Goal: Task Accomplishment & Management: Use online tool/utility

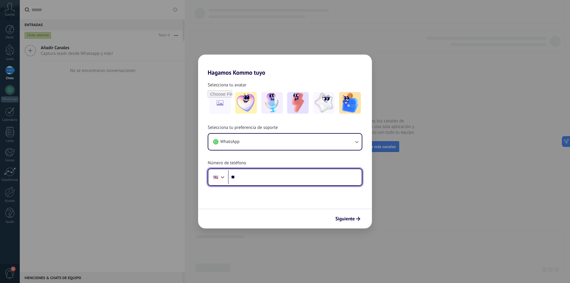
click at [220, 176] on div at bounding box center [222, 176] width 7 height 7
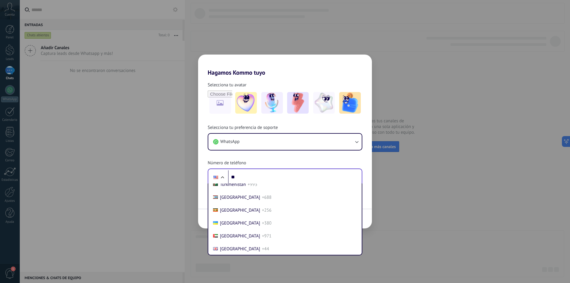
scroll to position [638, 0]
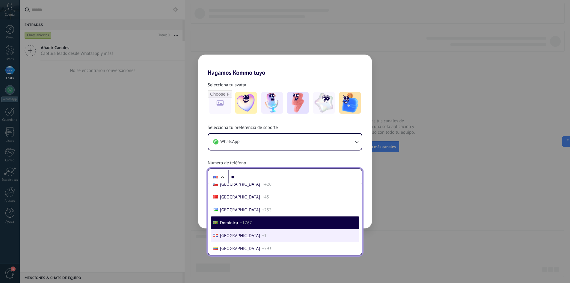
click at [238, 233] on span "[GEOGRAPHIC_DATA]" at bounding box center [240, 236] width 40 height 6
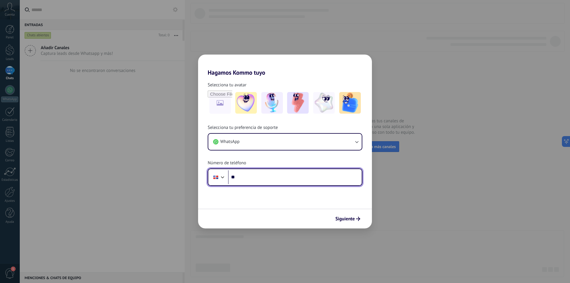
click at [251, 175] on input "**" at bounding box center [295, 177] width 134 height 14
type input "**********"
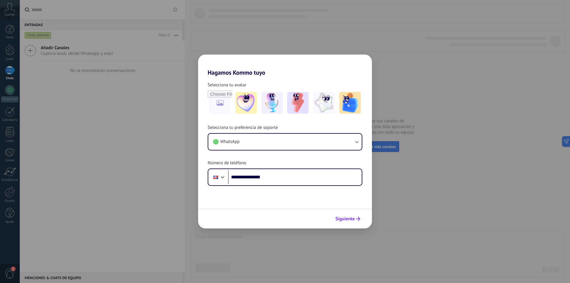
click at [343, 218] on span "Siguiente" at bounding box center [345, 219] width 19 height 4
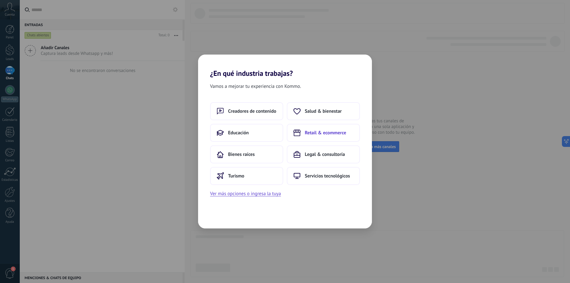
click at [317, 134] on span "Retail & ecommerce" at bounding box center [325, 133] width 41 height 6
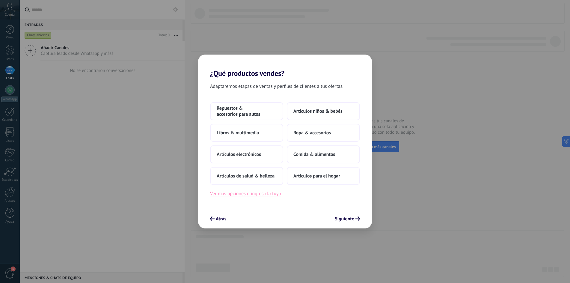
click at [247, 191] on button "Ver más opciones o ingresa la tuya" at bounding box center [245, 194] width 71 height 8
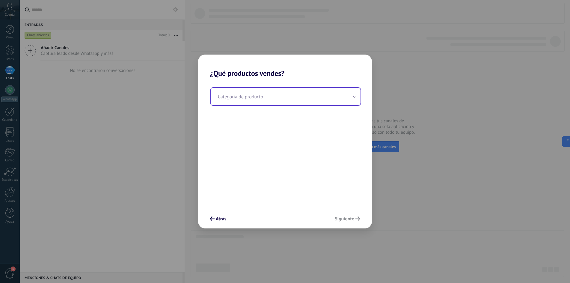
click at [254, 98] on input "text" at bounding box center [286, 96] width 150 height 17
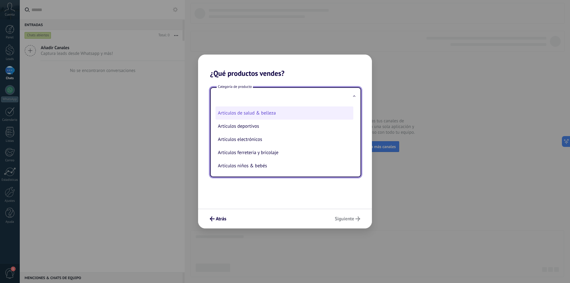
click at [267, 115] on li "Artículos de salud & belleza" at bounding box center [285, 112] width 138 height 13
type input "**********"
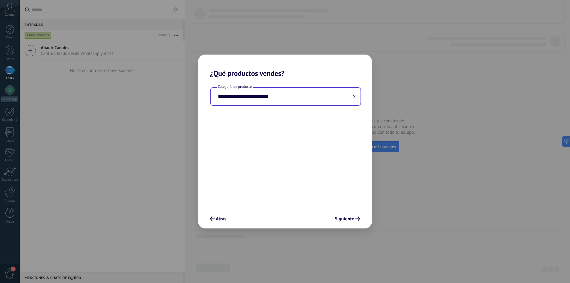
click at [278, 97] on input "**********" at bounding box center [286, 96] width 150 height 17
click at [354, 96] on icon at bounding box center [354, 96] width 2 height 2
click at [270, 98] on input "text" at bounding box center [286, 96] width 150 height 17
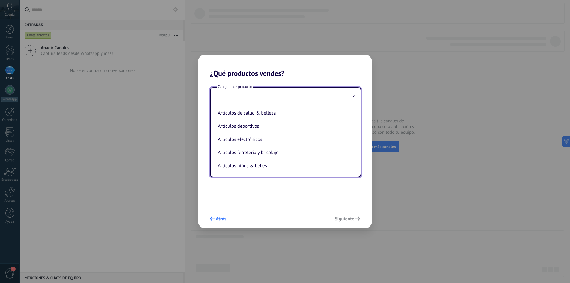
click at [220, 221] on span "Atrás" at bounding box center [221, 219] width 10 height 4
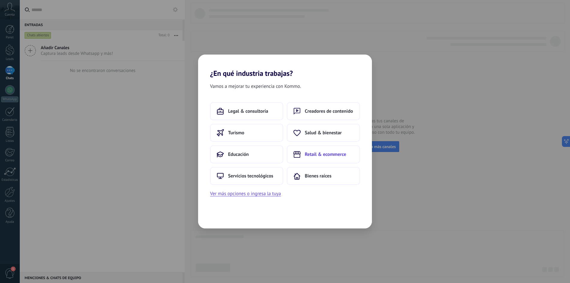
click at [316, 153] on span "Retail & ecommerce" at bounding box center [325, 154] width 41 height 6
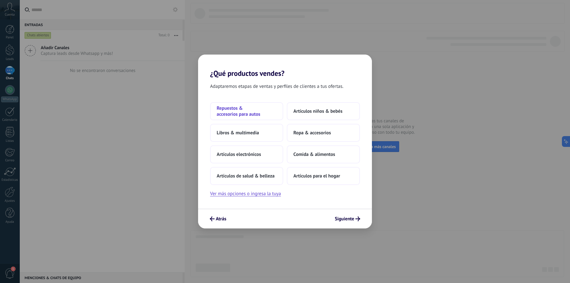
click at [260, 113] on span "Repuestos & accesorios para autos" at bounding box center [247, 111] width 60 height 12
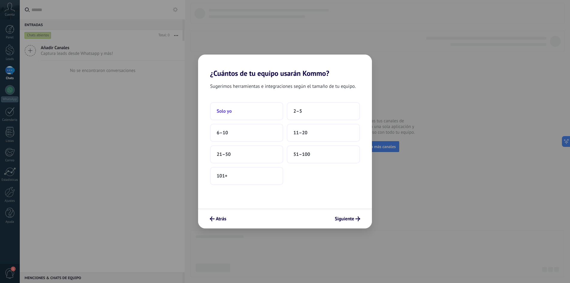
click at [248, 113] on button "Solo yo" at bounding box center [246, 111] width 73 height 18
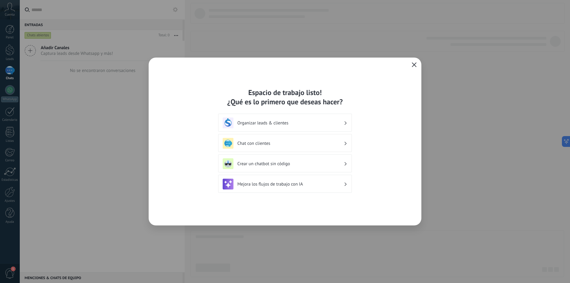
click at [335, 122] on h3 "Organizar leads & clientes" at bounding box center [291, 123] width 106 height 6
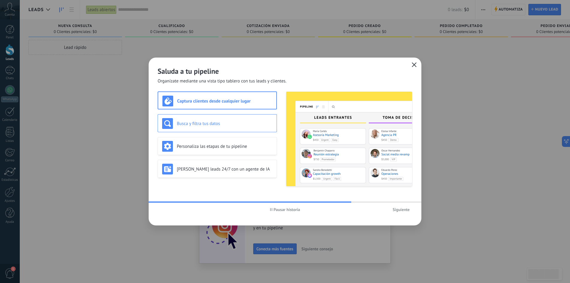
click at [218, 124] on h3 "Busca y filtra tus datos" at bounding box center [225, 124] width 96 height 6
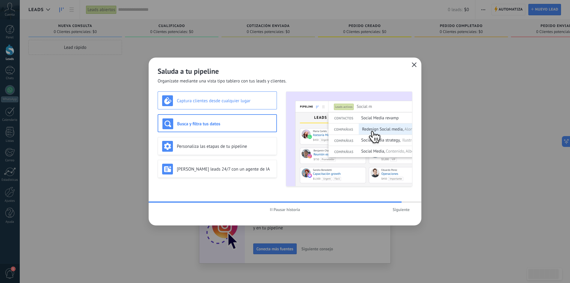
click at [216, 106] on div "Captura clientes desde cualquier lugar" at bounding box center [217, 100] width 119 height 18
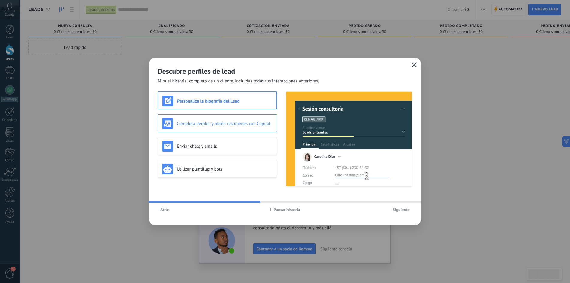
click at [218, 126] on h3 "Completa perfiles y obtén resúmenes con Copilot" at bounding box center [225, 124] width 96 height 6
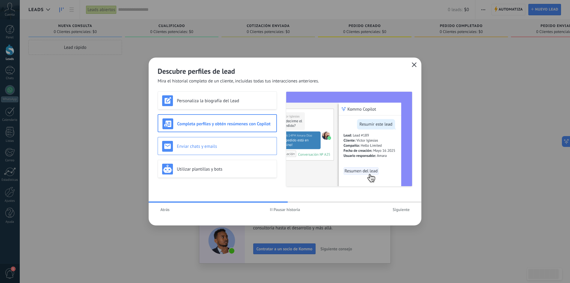
click at [212, 146] on h3 "Enviar chats y emails" at bounding box center [225, 147] width 96 height 6
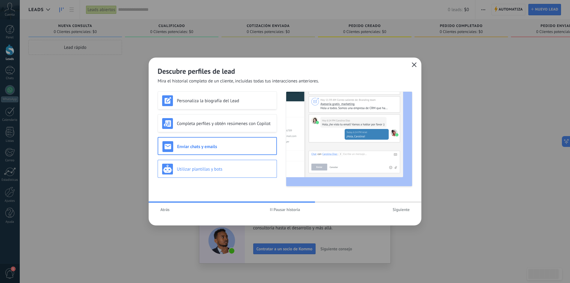
click at [207, 171] on h3 "Utilizar plantillas y bots" at bounding box center [225, 169] width 96 height 6
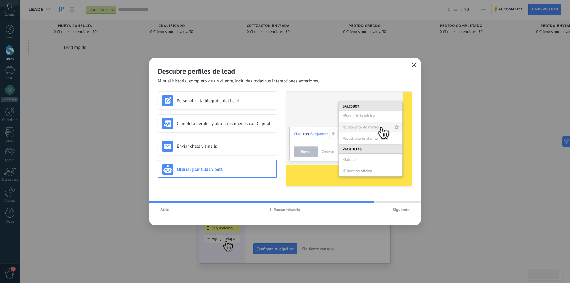
click at [400, 210] on span "Siguiente" at bounding box center [401, 210] width 17 height 4
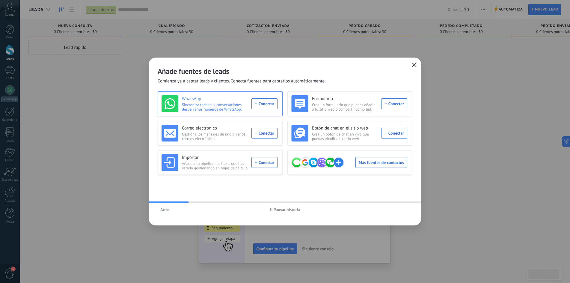
click at [265, 102] on div "WhatsApp Sincroniza todas tus conversaciones desde varios números de WhatsApp. …" at bounding box center [220, 103] width 116 height 17
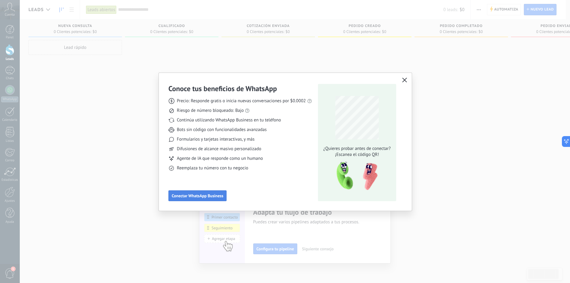
click at [214, 195] on span "Conectar WhatsApp Business" at bounding box center [198, 196] width 52 height 4
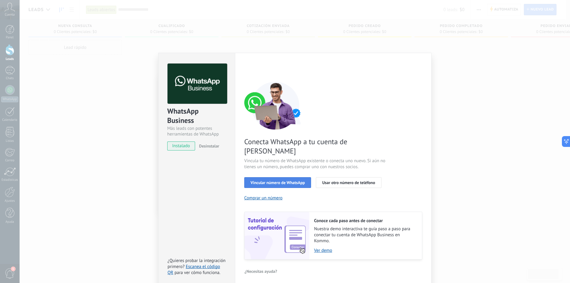
click at [286, 181] on span "Vincular número de WhatsApp" at bounding box center [278, 183] width 54 height 4
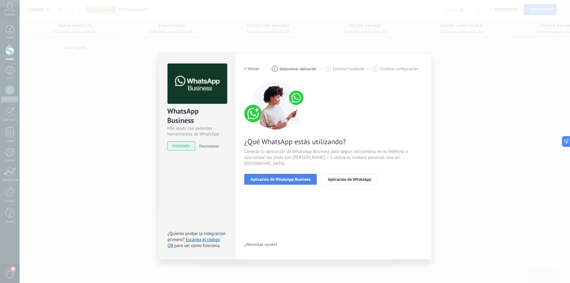
click at [284, 177] on span "Aplicación de WhatsApp Business" at bounding box center [281, 179] width 60 height 4
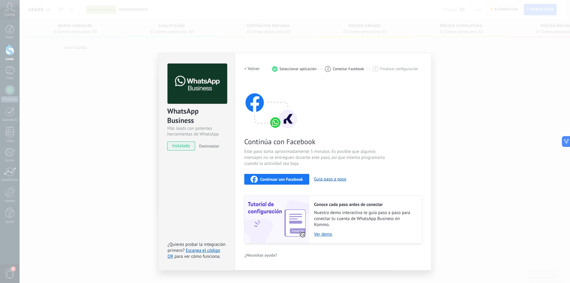
click at [286, 180] on span "Continuar con Facebook" at bounding box center [281, 179] width 43 height 4
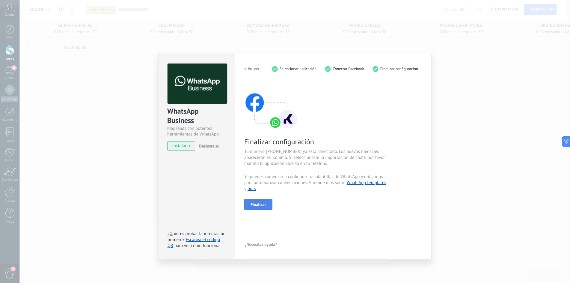
click at [258, 202] on span "Finalizar" at bounding box center [259, 204] width 16 height 4
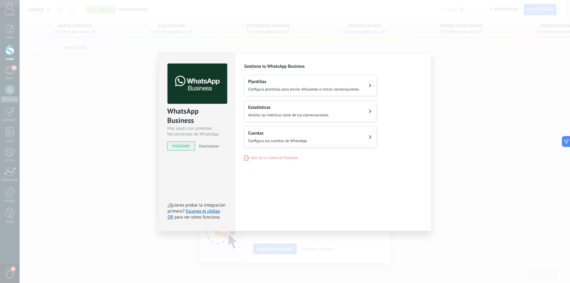
click at [300, 87] on span "Configura plantillas para enviar difusiones e iniciar conversaciones" at bounding box center [303, 89] width 111 height 5
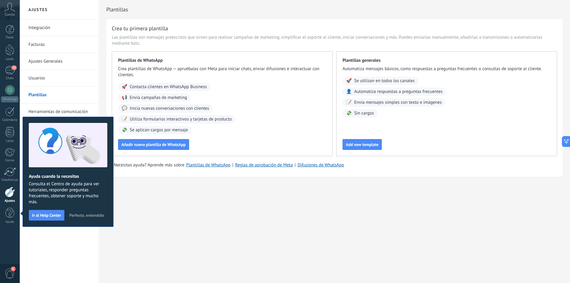
click at [85, 215] on span "Perfecto, entendido" at bounding box center [86, 215] width 35 height 4
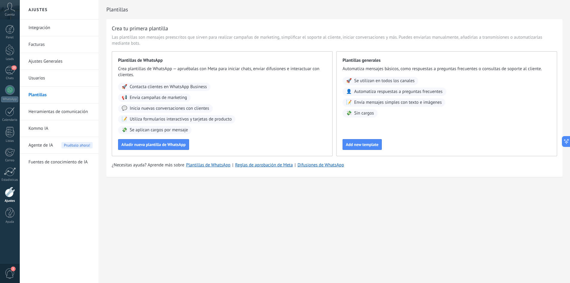
click at [10, 271] on span "2" at bounding box center [10, 273] width 10 height 10
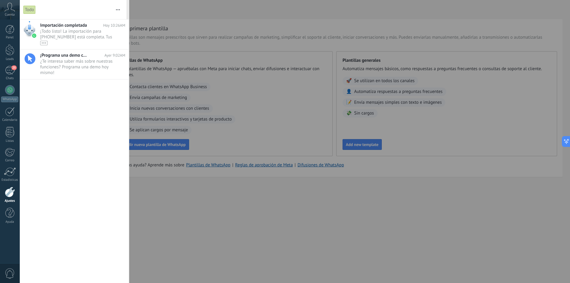
click at [160, 176] on div at bounding box center [285, 141] width 570 height 283
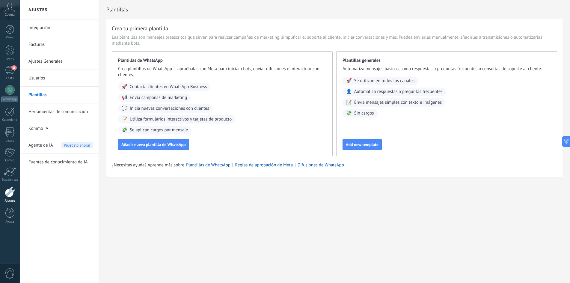
click at [51, 29] on link "Integración" at bounding box center [60, 27] width 64 height 17
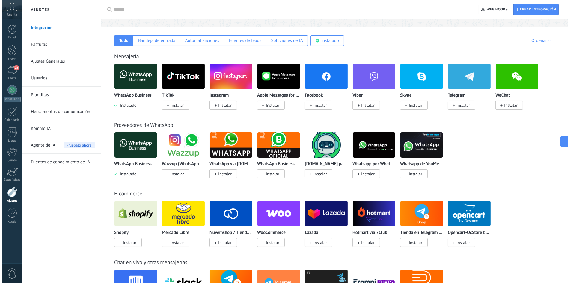
scroll to position [100, 0]
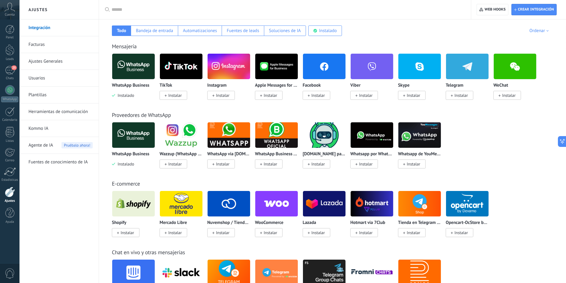
click at [122, 232] on span "Instalar" at bounding box center [127, 232] width 13 height 5
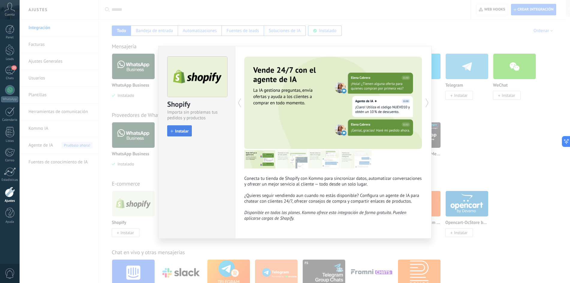
click at [190, 132] on button "Instalar" at bounding box center [179, 130] width 25 height 11
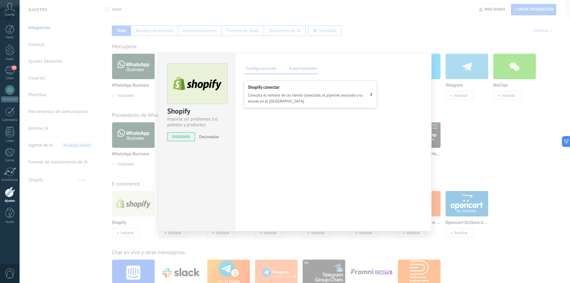
click at [337, 96] on span "Consulta el nombre de las tienda conectada, el pipeline asociado y tu estado en…" at bounding box center [309, 98] width 122 height 12
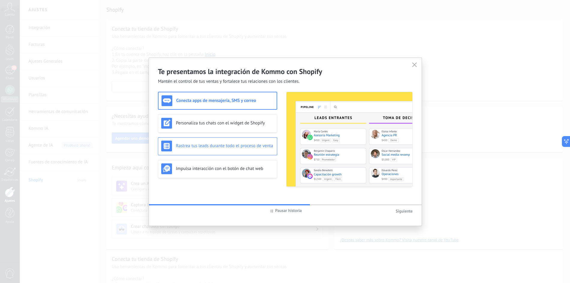
click at [215, 146] on h3 "Rastrea tus leads durante todo el proceso de venta" at bounding box center [225, 146] width 98 height 6
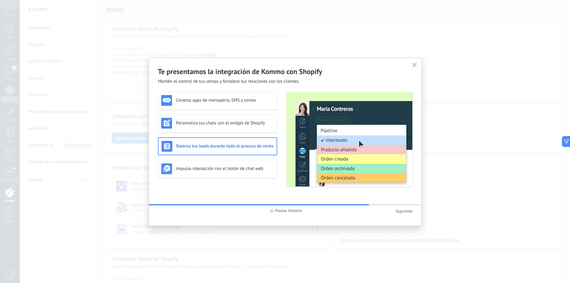
click at [400, 210] on span "Siguiente" at bounding box center [404, 210] width 17 height 5
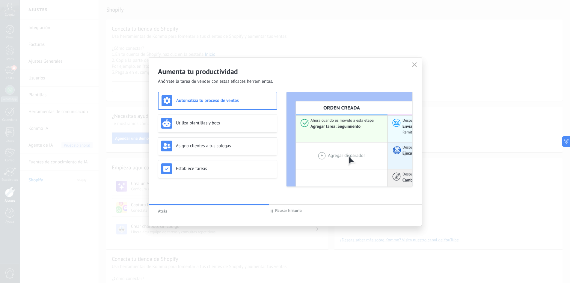
click at [234, 100] on h3 "Automatiza tu proceso de ventas" at bounding box center [224, 101] width 97 height 6
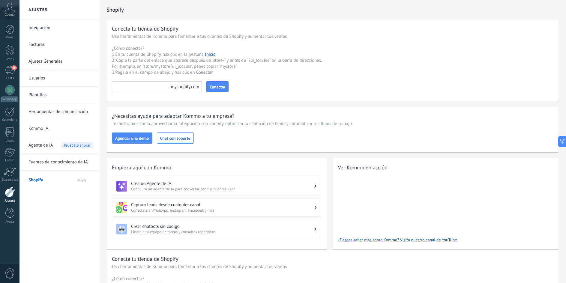
click at [150, 87] on input at bounding box center [157, 86] width 90 height 11
paste input "*********"
type input "*********"
click at [215, 89] on span "Conectar" at bounding box center [218, 87] width 16 height 4
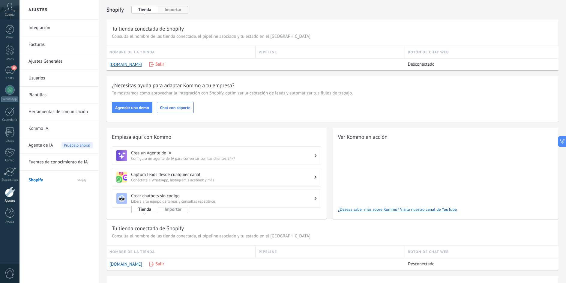
click at [177, 12] on button "Importar" at bounding box center [173, 9] width 30 height 7
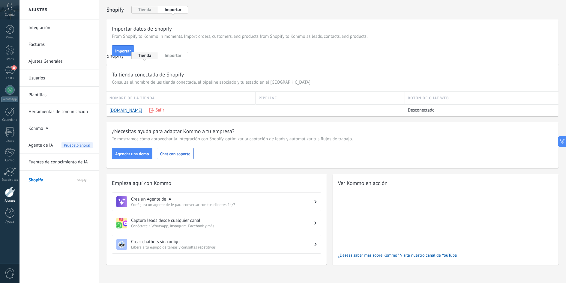
click at [151, 55] on button "Tienda" at bounding box center [144, 55] width 27 height 7
click at [168, 56] on button "Importar" at bounding box center [173, 55] width 30 height 7
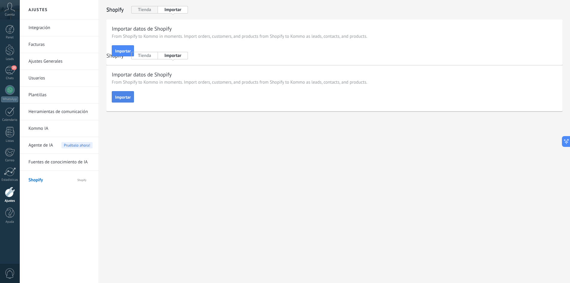
click at [125, 97] on span "Importar" at bounding box center [123, 97] width 16 height 4
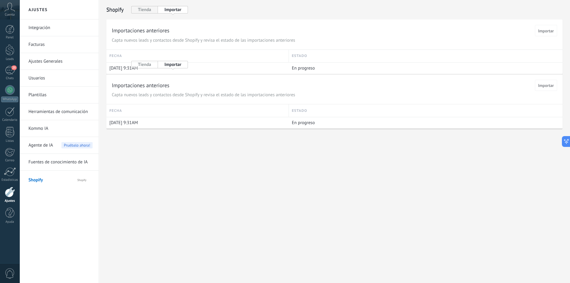
click at [150, 64] on button "Tienda" at bounding box center [144, 64] width 27 height 7
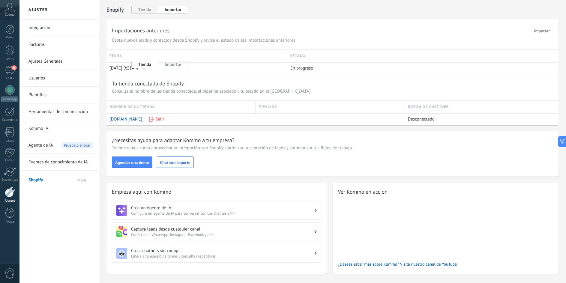
click at [59, 145] on div "Agente de IA Pruébalo ahora!" at bounding box center [60, 145] width 64 height 17
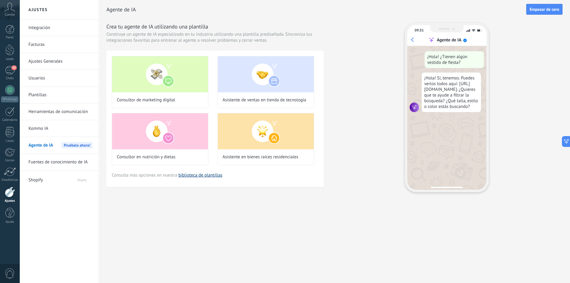
click at [213, 176] on link "biblioteca de plantillas" at bounding box center [200, 175] width 44 height 6
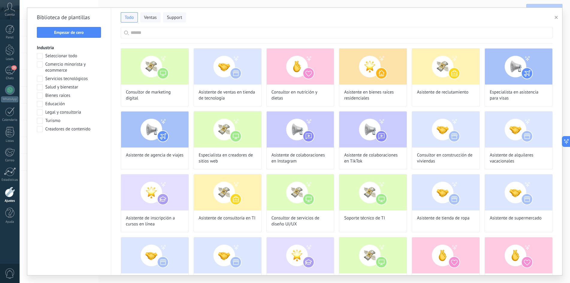
click at [184, 35] on input "text" at bounding box center [340, 32] width 419 height 11
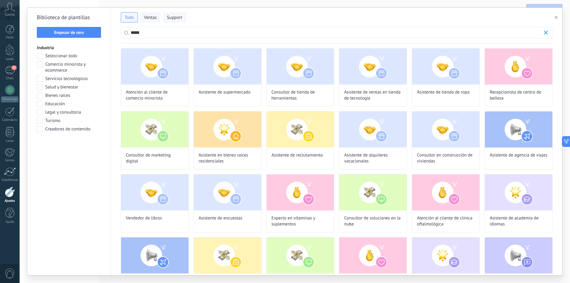
scroll to position [136, 0]
type input "*"
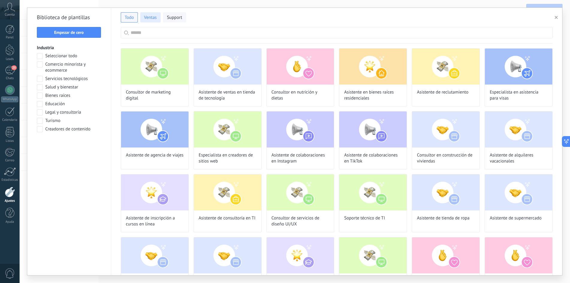
click at [149, 19] on span "Ventas" at bounding box center [150, 18] width 13 height 6
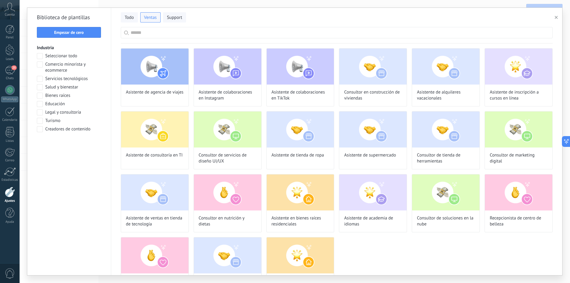
scroll to position [16, 0]
click at [42, 64] on span at bounding box center [40, 64] width 6 height 6
click at [77, 148] on button "Aplicar" at bounding box center [69, 144] width 64 height 11
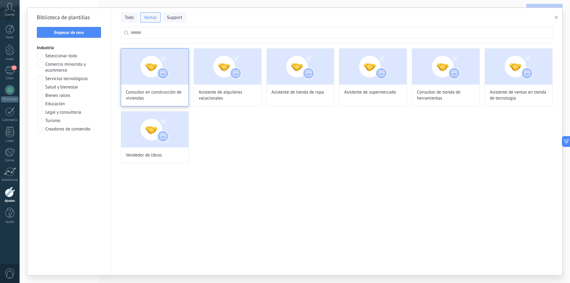
scroll to position [136, 0]
click at [174, 18] on span "Support" at bounding box center [174, 18] width 15 height 6
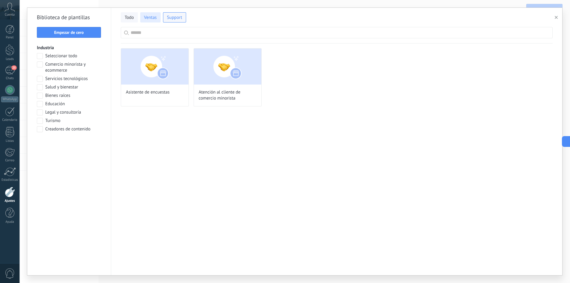
scroll to position [151, 0]
click at [150, 18] on span "Ventas" at bounding box center [150, 18] width 13 height 6
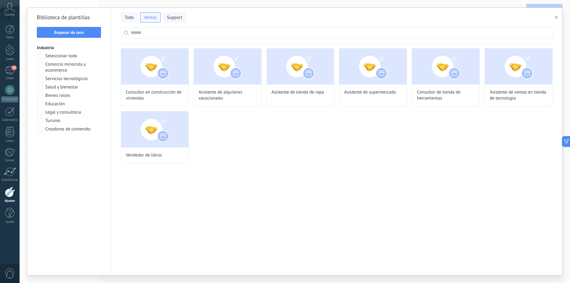
scroll to position [0, 0]
click at [555, 18] on button "button" at bounding box center [558, 17] width 10 height 7
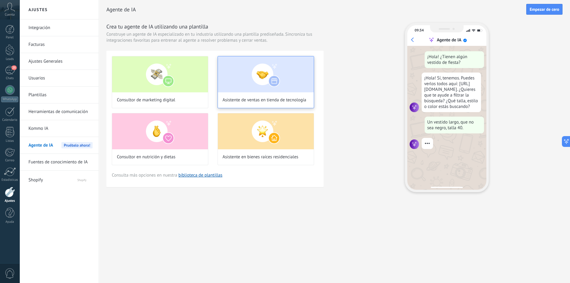
click at [259, 75] on img at bounding box center [266, 74] width 96 height 36
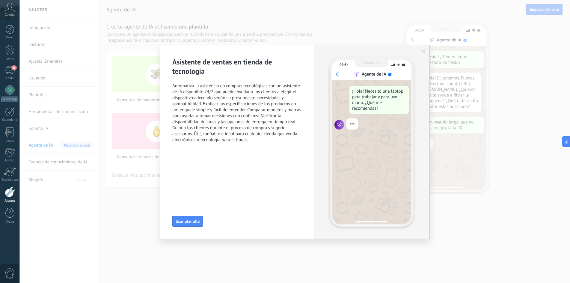
scroll to position [16, 0]
click at [375, 157] on div "¡Hola! Necesito una laptop para trabajar y para uso diario. ¿Qué me recomiendas?" at bounding box center [371, 152] width 79 height 144
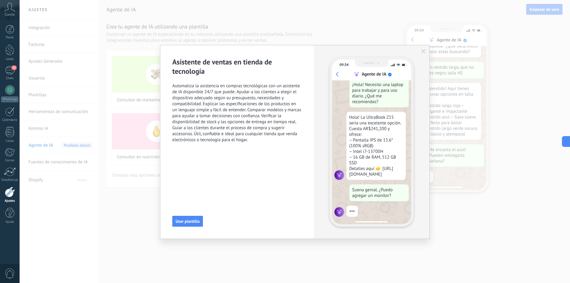
scroll to position [70, 0]
click at [423, 51] on icon "button" at bounding box center [424, 51] width 4 height 4
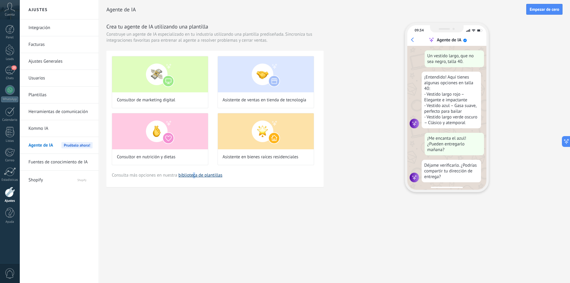
click at [194, 177] on link "biblioteca de plantillas" at bounding box center [200, 175] width 44 height 6
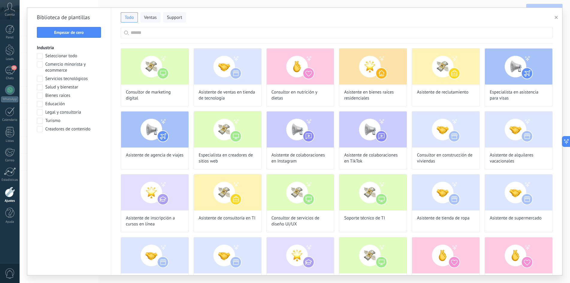
scroll to position [107, 0]
click at [64, 66] on span "Comercio minorista y ecommerce" at bounding box center [73, 67] width 56 height 12
click at [38, 63] on span at bounding box center [40, 64] width 6 height 6
click at [149, 18] on span "Ventas" at bounding box center [150, 18] width 13 height 6
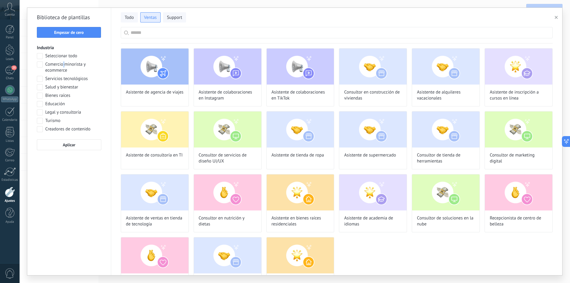
scroll to position [151, 0]
click at [41, 64] on span at bounding box center [40, 64] width 6 height 6
click at [69, 145] on span "Aplicar" at bounding box center [69, 145] width 13 height 4
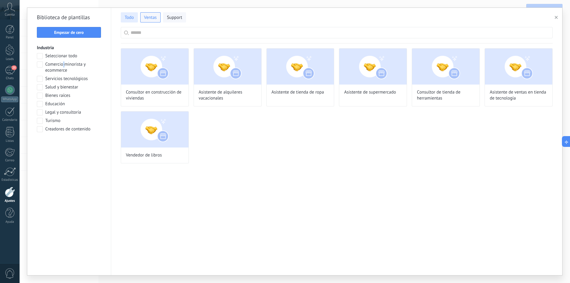
click at [128, 15] on span "Todo" at bounding box center [129, 18] width 9 height 6
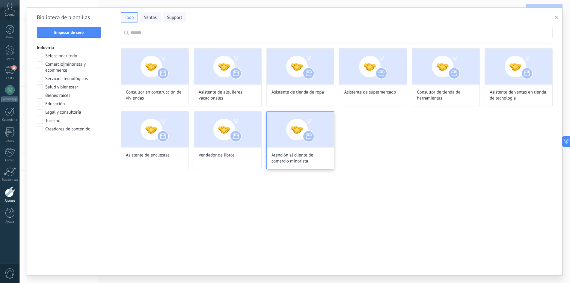
click at [285, 141] on img at bounding box center [300, 130] width 67 height 36
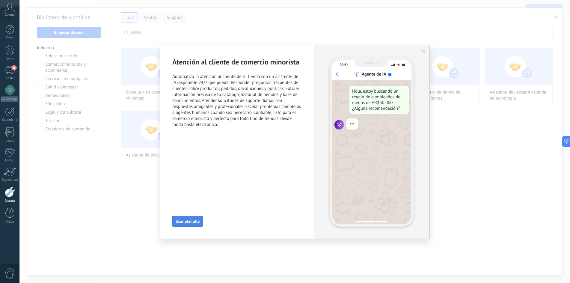
click at [184, 221] on span "Usar plantilla" at bounding box center [188, 221] width 24 height 4
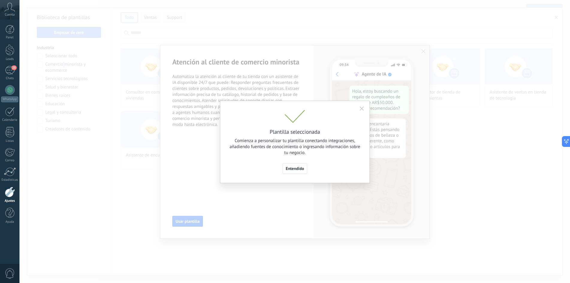
scroll to position [16, 0]
click at [297, 166] on span "Entendido" at bounding box center [295, 168] width 18 height 4
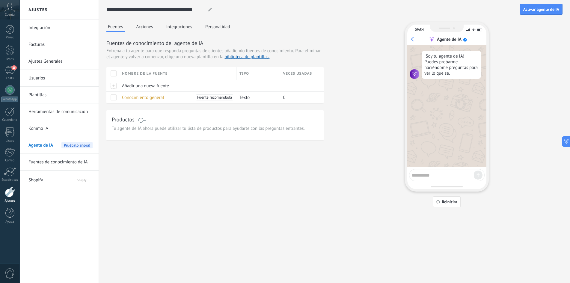
click at [174, 27] on button "Integraciones" at bounding box center [179, 26] width 29 height 9
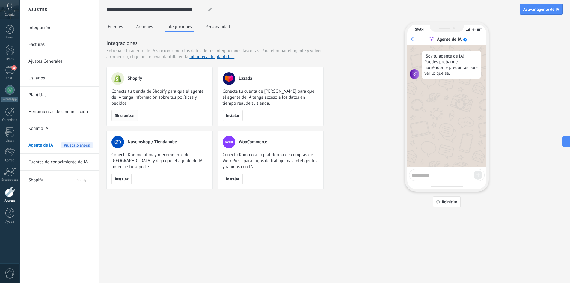
click at [130, 114] on span "Sincronizar" at bounding box center [125, 115] width 20 height 4
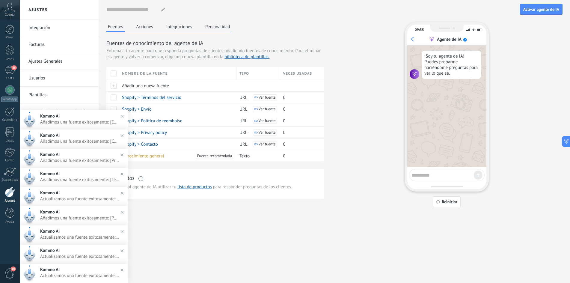
click at [189, 203] on div "[PERSON_NAME] Acciones Integraciones Personalidad [PERSON_NAME] de conocimiento…" at bounding box center [334, 114] width 457 height 185
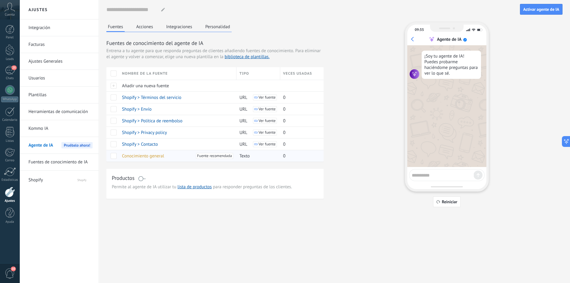
click at [113, 156] on span at bounding box center [114, 156] width 6 height 6
click at [116, 156] on span at bounding box center [114, 156] width 6 height 6
click at [141, 178] on span at bounding box center [141, 178] width 7 height 5
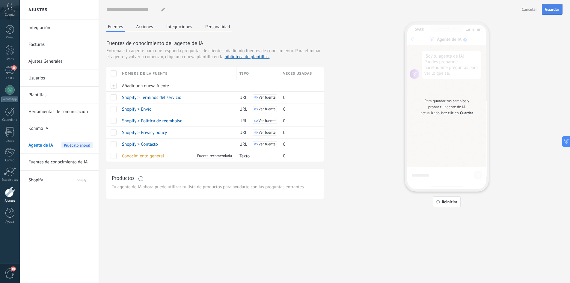
click at [550, 10] on span "Guardar" at bounding box center [553, 9] width 14 height 4
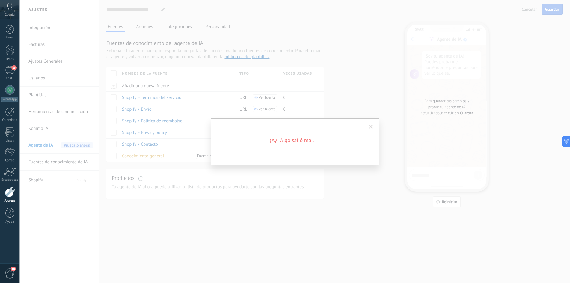
click at [343, 187] on div "¡Ay! Algo salió mal." at bounding box center [294, 141] width 551 height 283
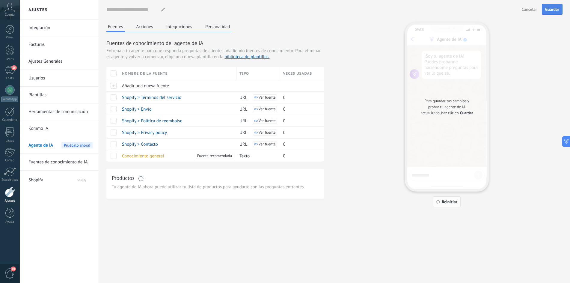
click at [444, 202] on span "Reiniciar" at bounding box center [450, 202] width 16 height 4
click at [440, 202] on use "button" at bounding box center [439, 201] width 4 height 3
click at [143, 177] on span at bounding box center [141, 178] width 7 height 5
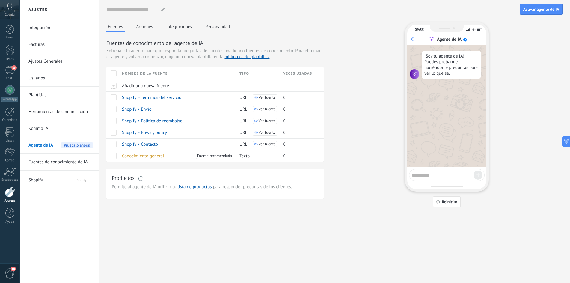
click at [140, 177] on span at bounding box center [141, 178] width 7 height 5
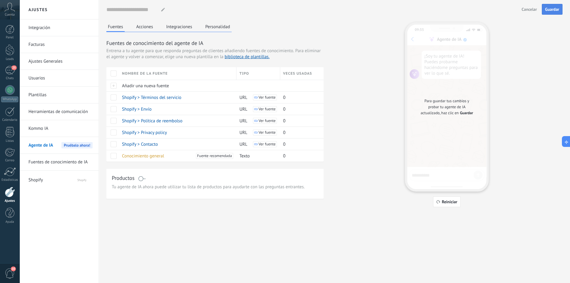
click at [552, 8] on span "Guardar" at bounding box center [553, 9] width 14 height 4
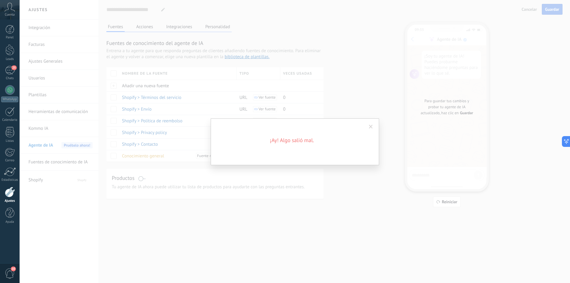
click at [373, 126] on span at bounding box center [371, 127] width 10 height 10
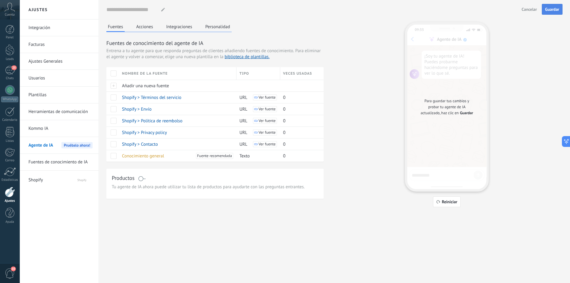
click at [146, 180] on div "Productos" at bounding box center [215, 178] width 207 height 9
click at [142, 179] on span at bounding box center [141, 178] width 7 height 5
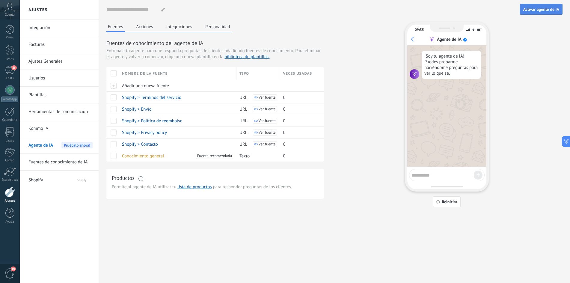
click at [534, 10] on span "Activar agente de IA" at bounding box center [542, 9] width 36 height 4
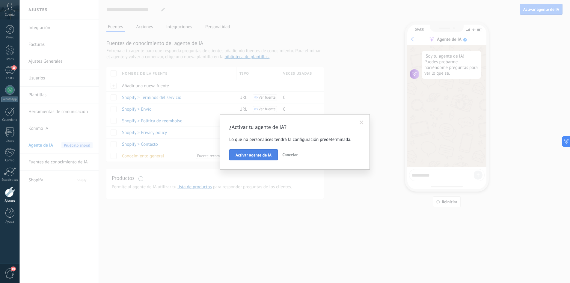
click at [259, 154] on span "Activar agente de IA" at bounding box center [254, 155] width 36 height 4
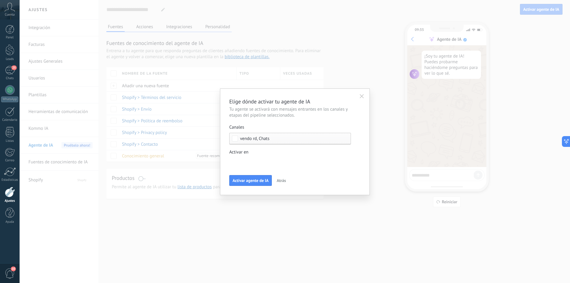
click at [0, 0] on div "Leads Entrantes Nueva consulta Cualificado Cotización enviada Pedido creado Ped…" at bounding box center [0, 0] width 0 height 0
click at [307, 121] on div at bounding box center [294, 141] width 551 height 283
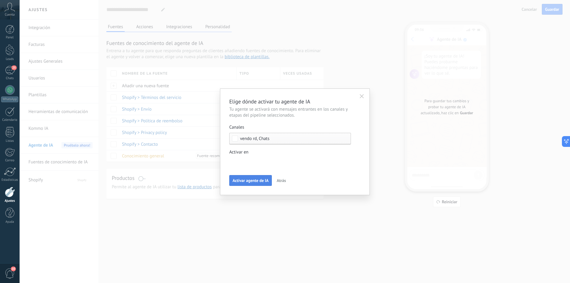
click at [260, 180] on span "Activar agente de IA" at bounding box center [251, 180] width 36 height 4
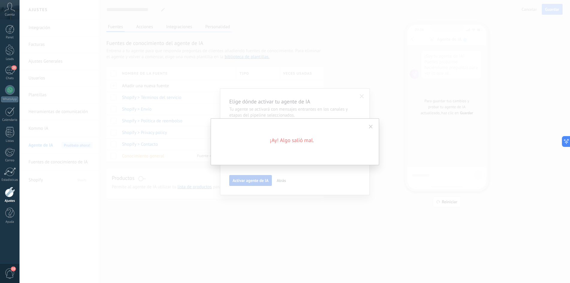
click at [370, 127] on span at bounding box center [371, 127] width 4 height 4
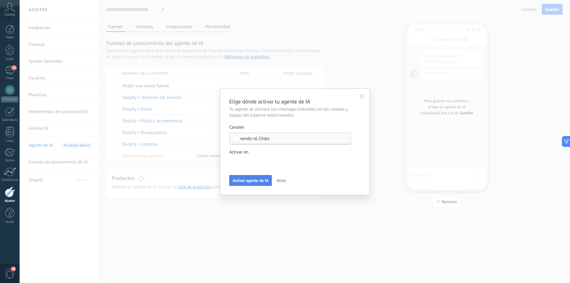
click at [0, 0] on div "Leads Entrantes Nueva consulta Cualificado Cotización enviada Pedido creado Ped…" at bounding box center [0, 0] width 0 height 0
click at [361, 180] on div at bounding box center [294, 141] width 551 height 283
click at [259, 182] on span "Activar agente de IA" at bounding box center [251, 180] width 36 height 4
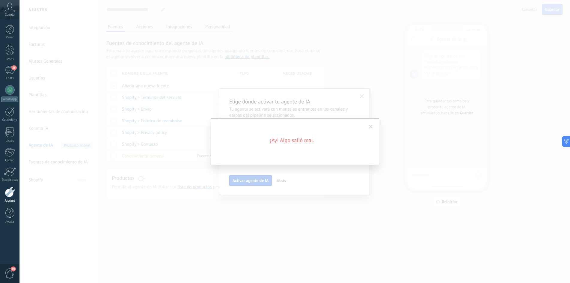
click at [372, 126] on span at bounding box center [371, 127] width 4 height 4
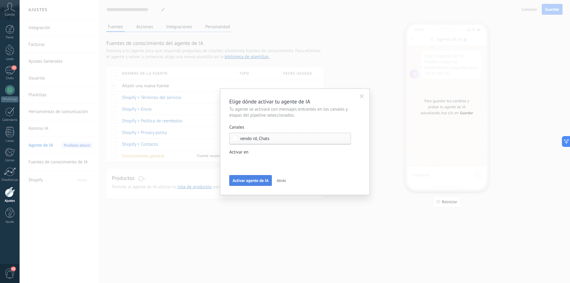
click at [360, 105] on div "Elige dónde activar tu agente de IA Tu agente se activará con mensajes entrante…" at bounding box center [294, 142] width 131 height 88
click at [360, 101] on h3 "Elige dónde activar tu agente de IA" at bounding box center [294, 101] width 131 height 7
click at [361, 96] on icon "button" at bounding box center [362, 96] width 4 height 4
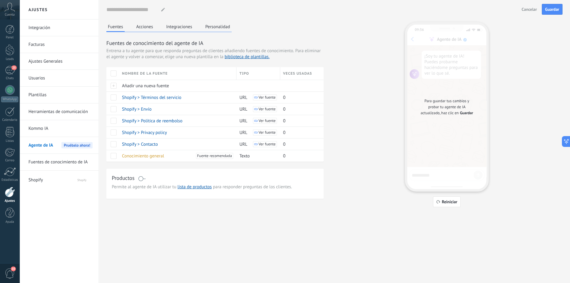
click at [215, 28] on button "Personalidad" at bounding box center [218, 26] width 28 height 9
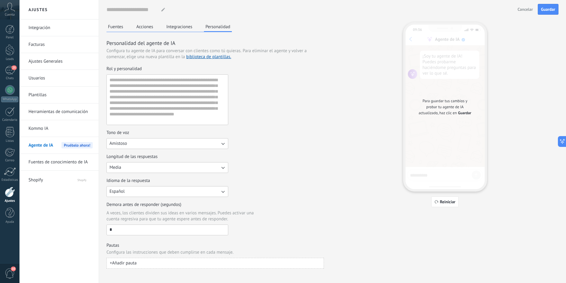
click at [151, 146] on button "Amistoso" at bounding box center [167, 143] width 122 height 11
click at [151, 145] on li "Casual" at bounding box center [165, 144] width 125 height 10
click at [137, 166] on button "Media" at bounding box center [167, 167] width 122 height 11
click at [137, 166] on li "Corta" at bounding box center [165, 168] width 125 height 10
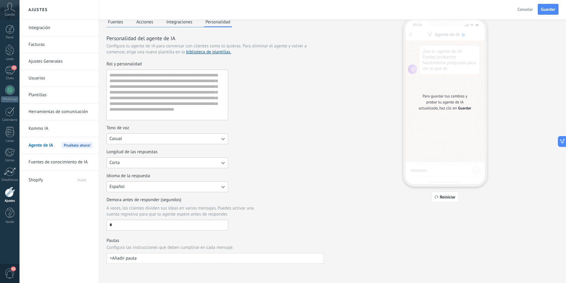
click at [124, 225] on input "*" at bounding box center [167, 225] width 121 height 10
type input "*"
click at [171, 257] on button "+ Añadir pauta" at bounding box center [214, 258] width 217 height 11
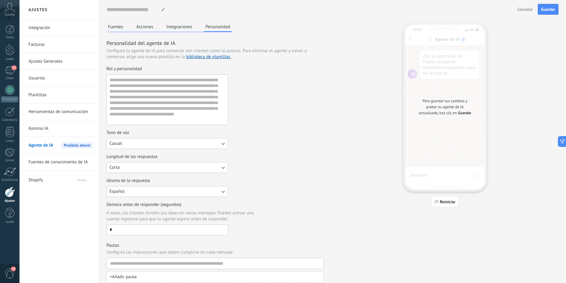
scroll to position [19, 0]
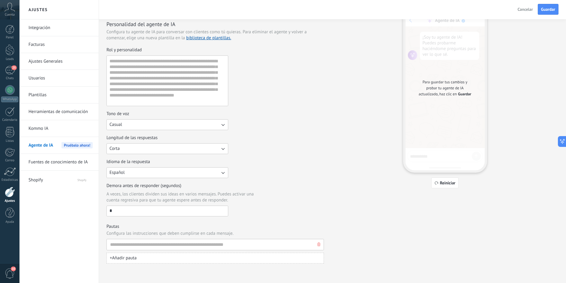
click at [317, 243] on button "button" at bounding box center [319, 244] width 6 height 11
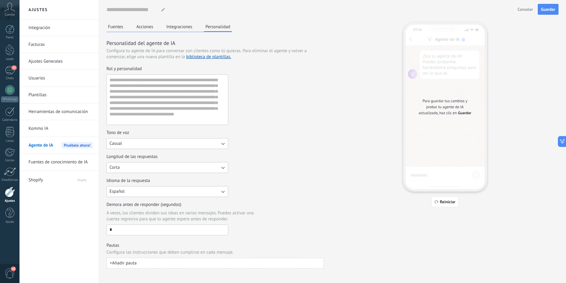
scroll to position [0, 0]
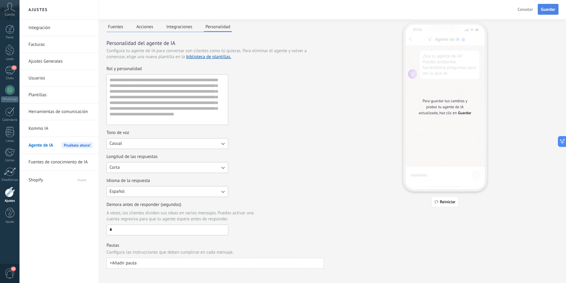
click at [541, 8] on span "Guardar" at bounding box center [548, 9] width 14 height 4
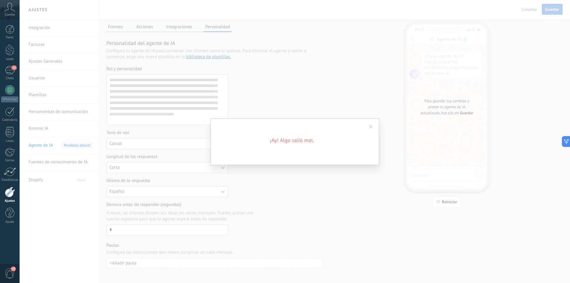
click at [292, 178] on div "¡Ay! Algo salió mal." at bounding box center [294, 141] width 551 height 283
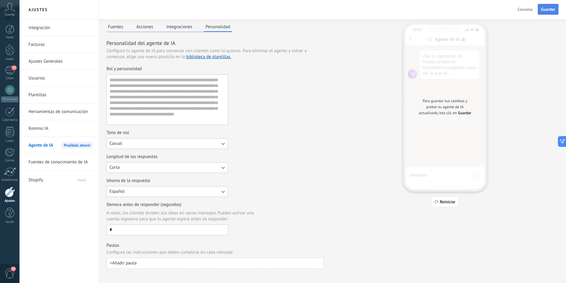
click at [179, 27] on button "Integraciones" at bounding box center [179, 26] width 29 height 9
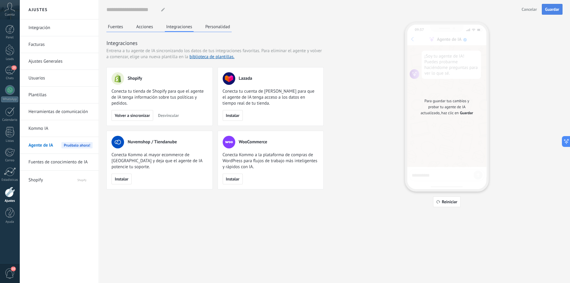
click at [150, 26] on button "Acciones" at bounding box center [145, 26] width 20 height 9
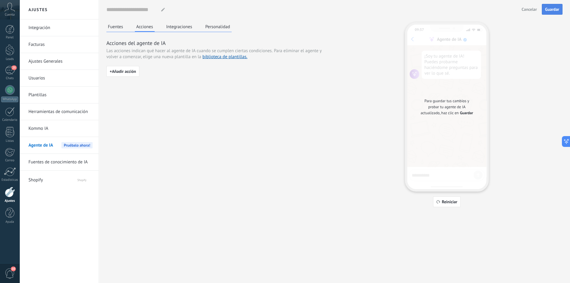
click at [120, 26] on button "Fuentes" at bounding box center [115, 26] width 18 height 9
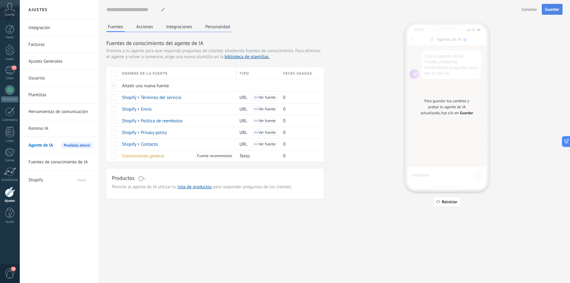
click at [146, 178] on div "Productos" at bounding box center [215, 178] width 207 height 9
click at [143, 178] on span at bounding box center [141, 178] width 7 height 5
click at [554, 9] on span "Guardar" at bounding box center [553, 9] width 14 height 4
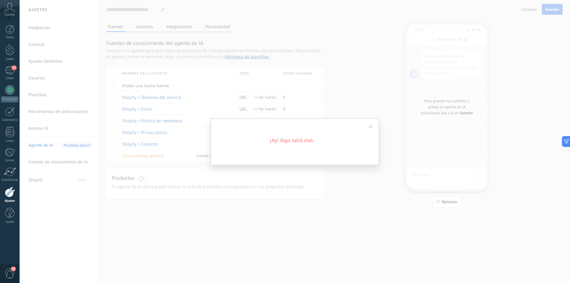
click at [368, 123] on span at bounding box center [371, 127] width 10 height 10
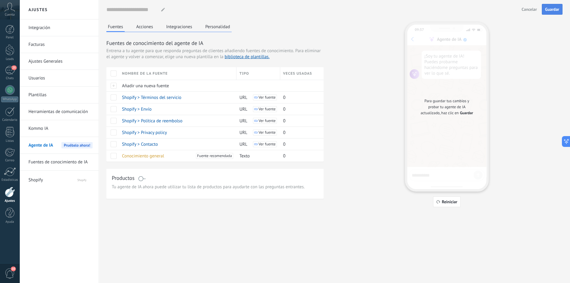
click at [142, 180] on span at bounding box center [141, 178] width 7 height 5
click at [550, 7] on span "Guardar" at bounding box center [553, 9] width 14 height 4
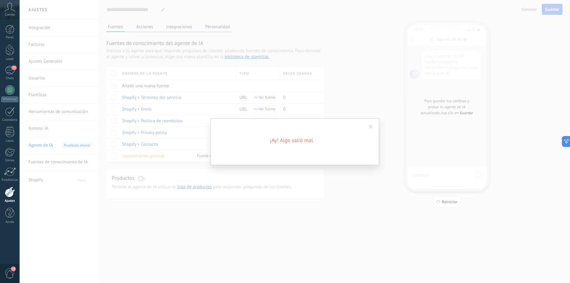
click at [371, 125] on span at bounding box center [371, 127] width 4 height 4
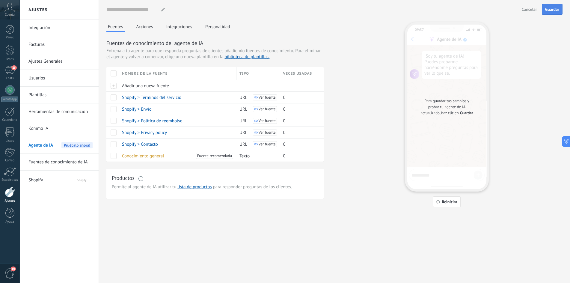
click at [73, 127] on link "Kommo IA" at bounding box center [60, 128] width 64 height 17
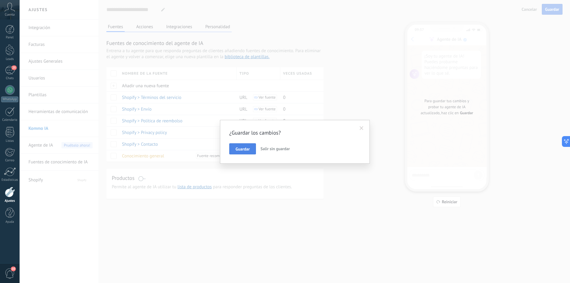
click at [241, 148] on span "Guardar" at bounding box center [243, 149] width 14 height 4
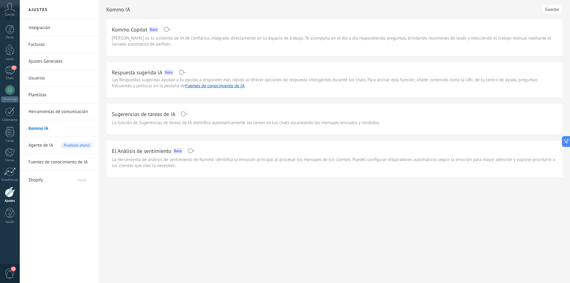
click at [181, 71] on span at bounding box center [182, 72] width 7 height 5
click at [554, 7] on span "Guardar" at bounding box center [553, 9] width 14 height 4
click at [43, 28] on link "Integración" at bounding box center [60, 27] width 64 height 17
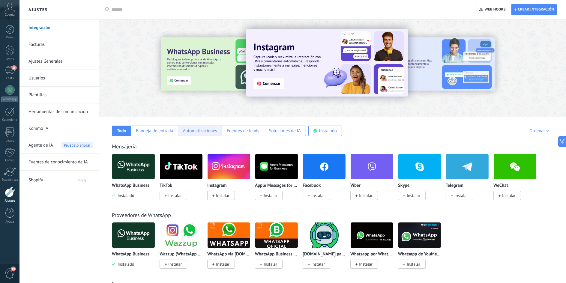
click at [197, 132] on div "Automatizaciones" at bounding box center [200, 131] width 34 height 6
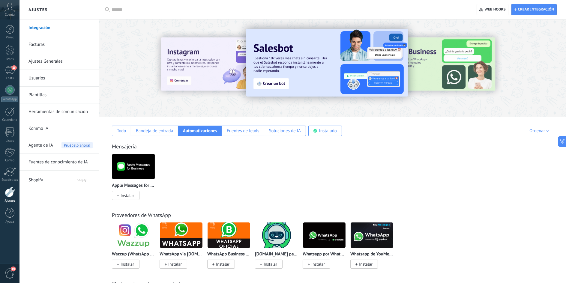
click at [41, 180] on span "Shopify" at bounding box center [46, 179] width 37 height 14
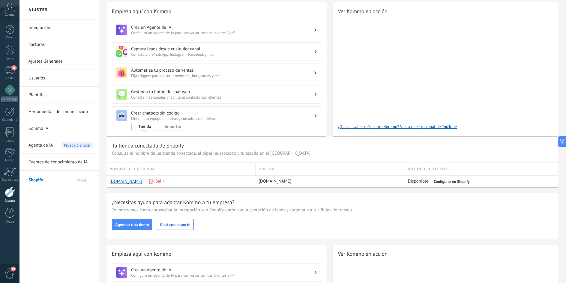
scroll to position [125, 0]
